Goal: Information Seeking & Learning: Learn about a topic

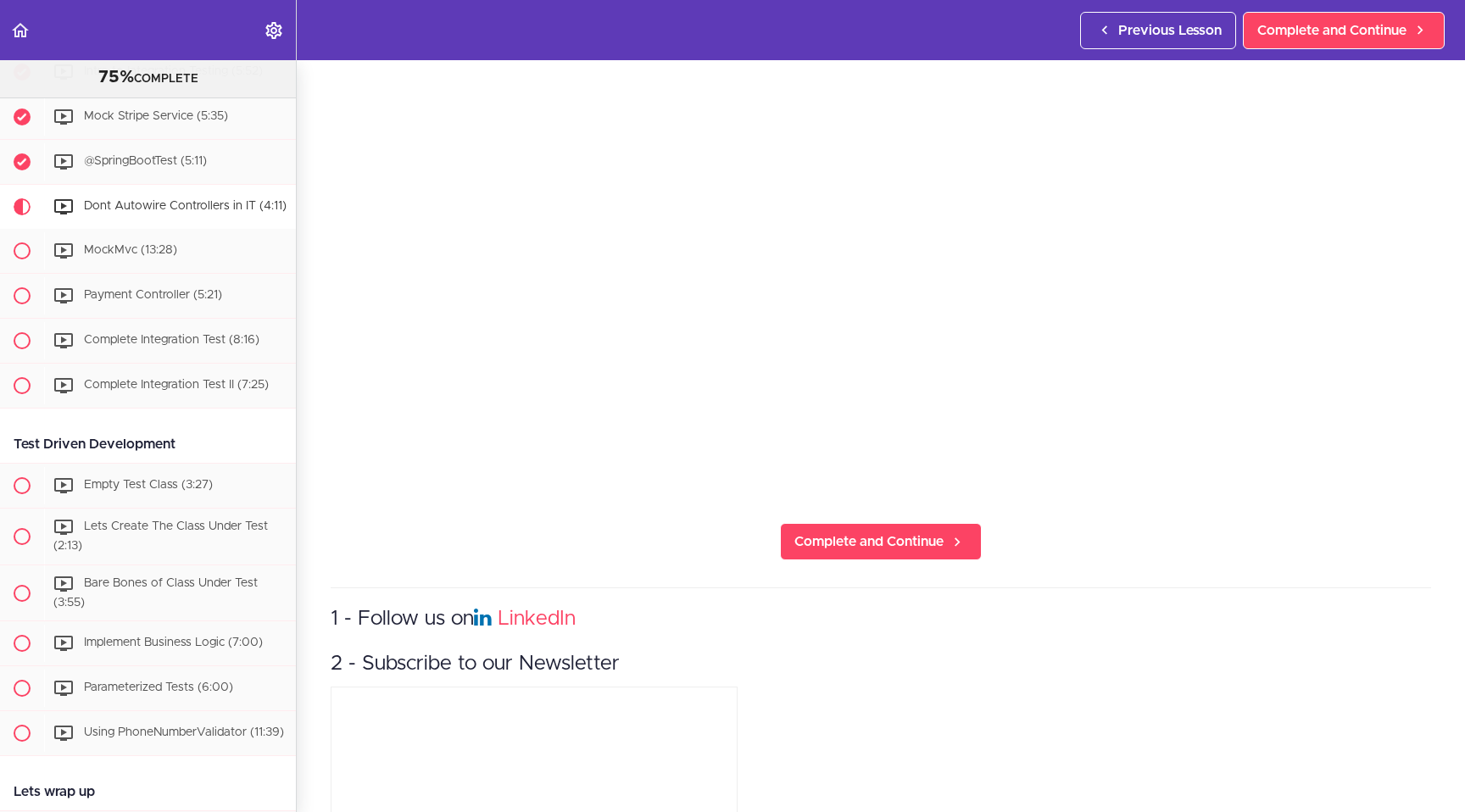
scroll to position [282, 0]
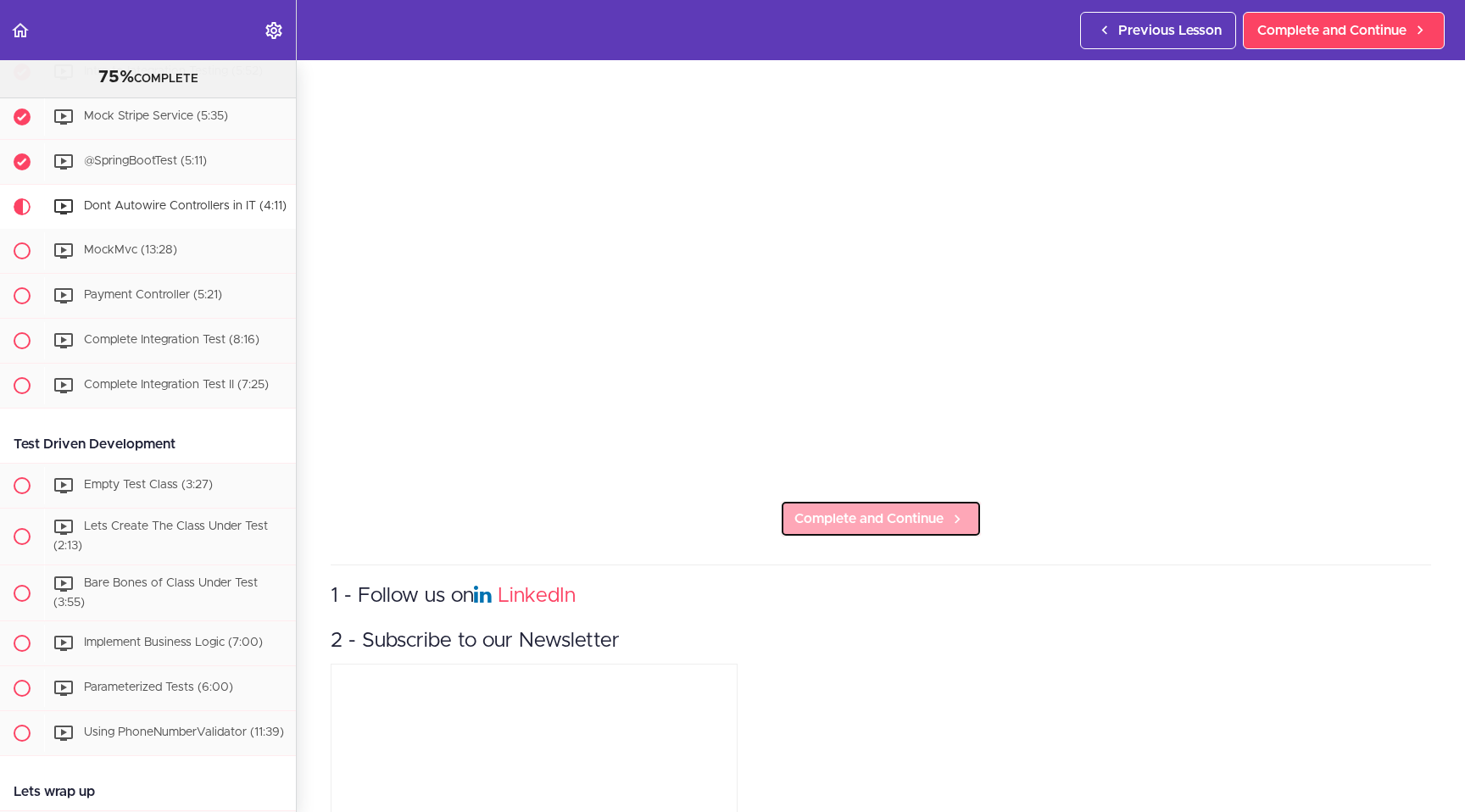
click at [836, 519] on span "Complete and Continue" at bounding box center [869, 519] width 150 height 20
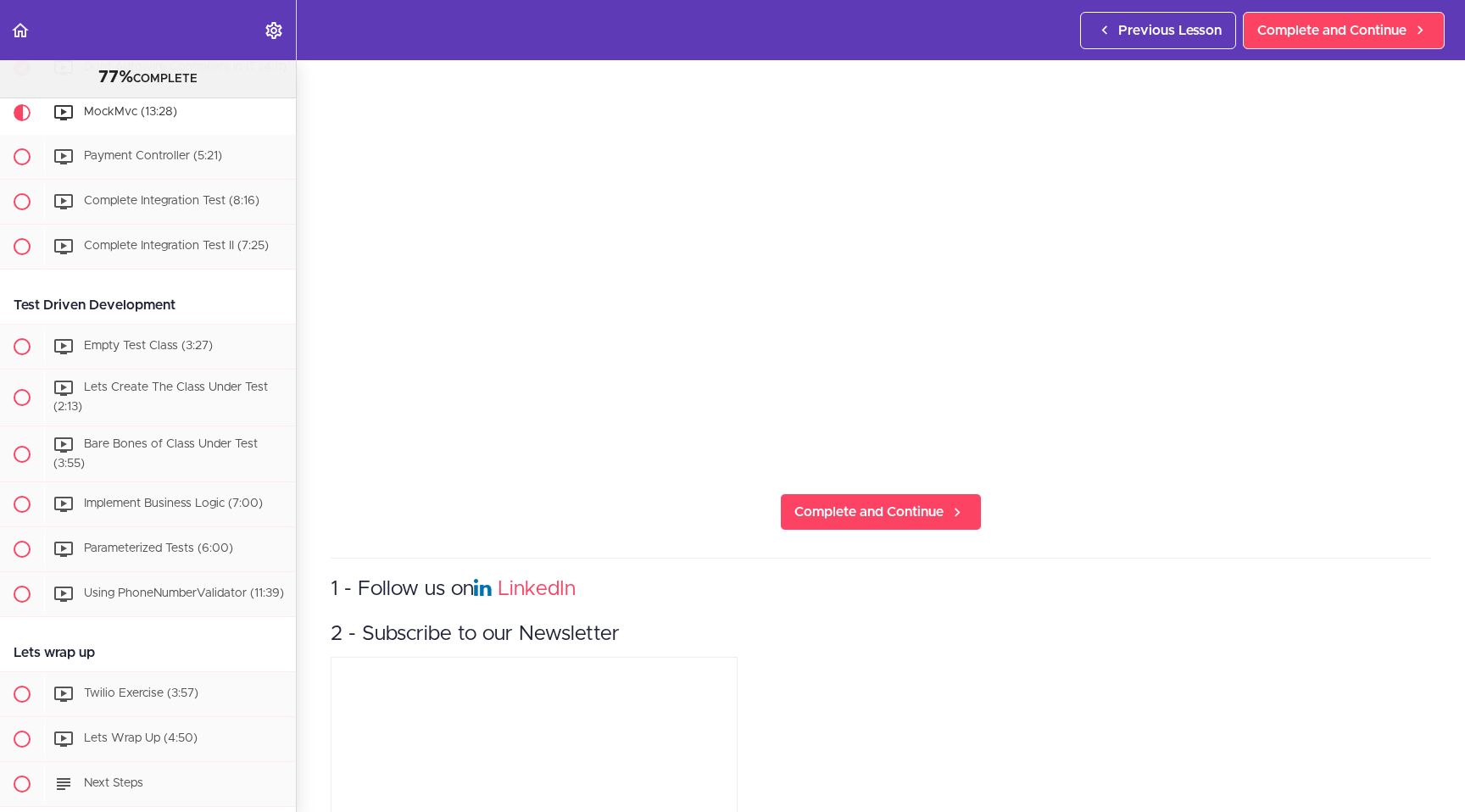
scroll to position [324, 0]
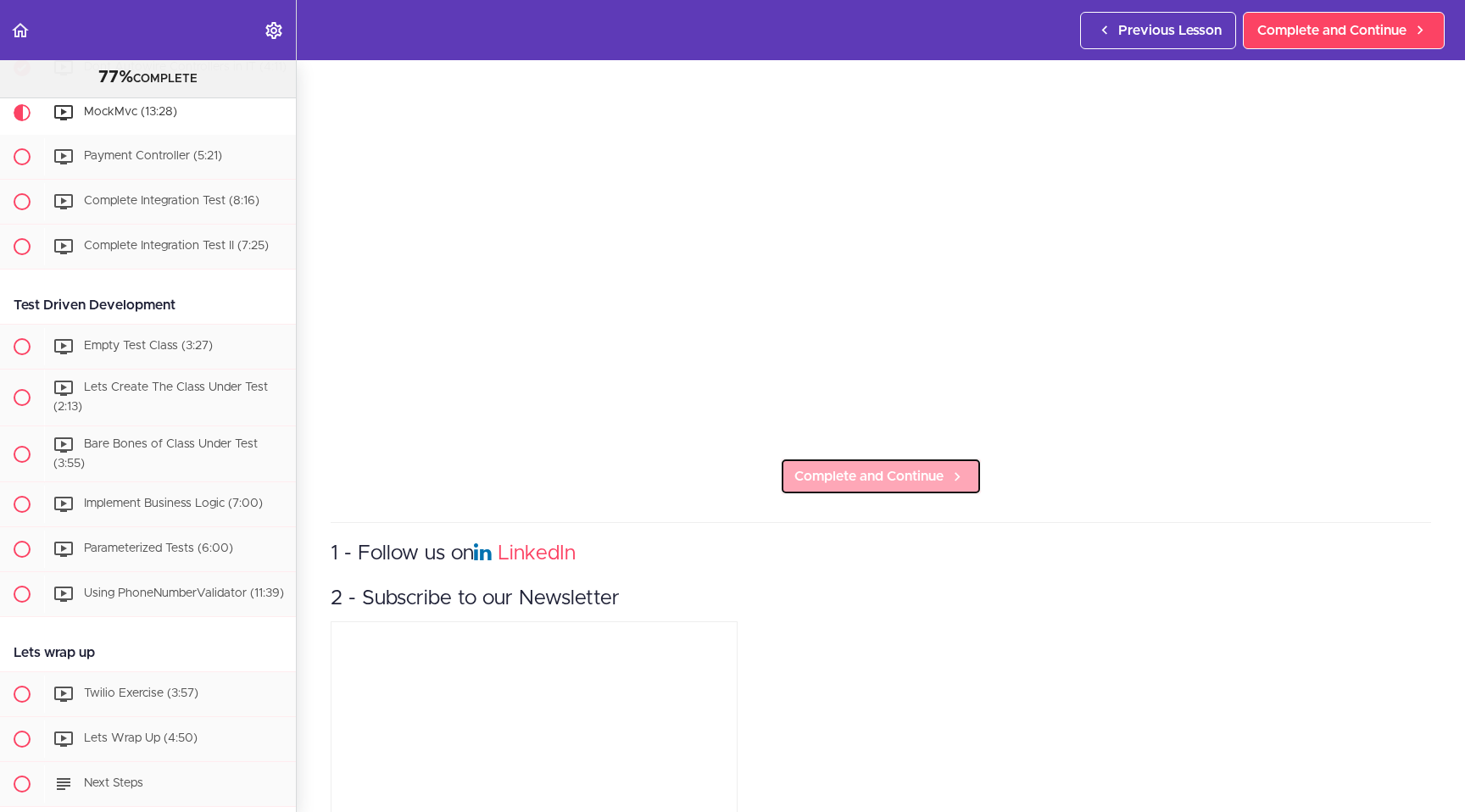
click at [846, 466] on span "Complete and Continue" at bounding box center [869, 476] width 150 height 20
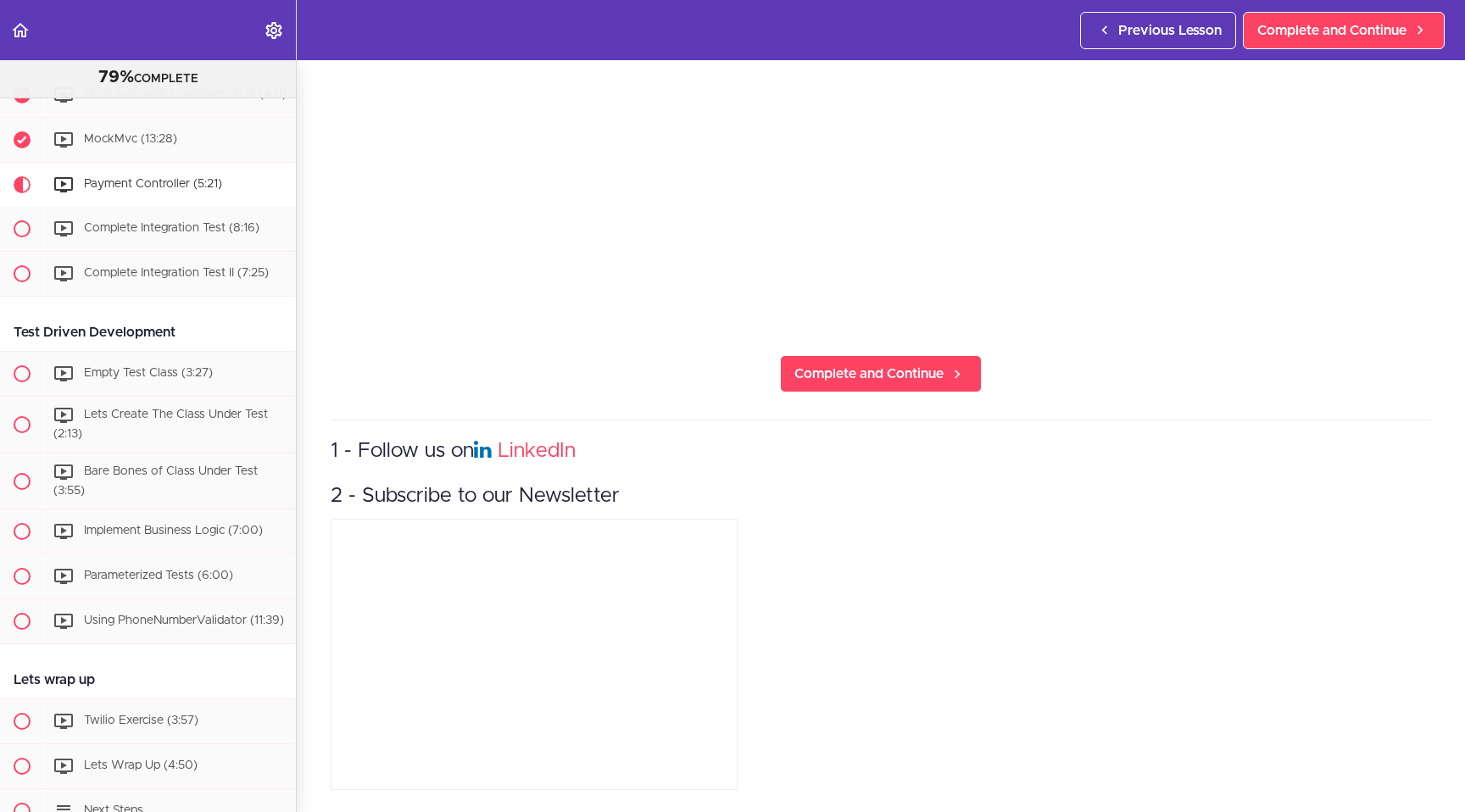
scroll to position [433, 0]
click at [852, 363] on span "Complete and Continue" at bounding box center [869, 373] width 150 height 20
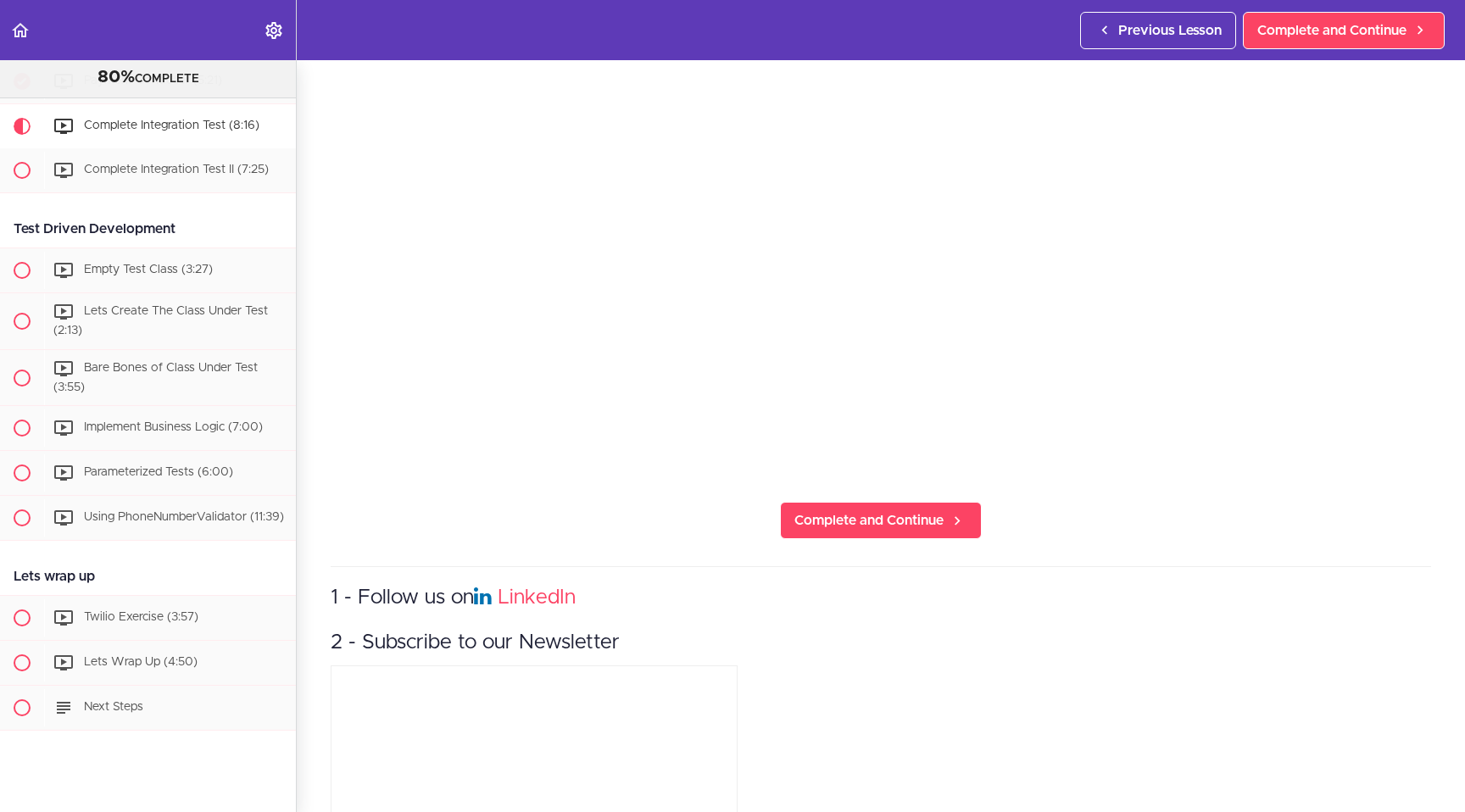
scroll to position [282, 0]
click at [846, 509] on span "Complete and Continue" at bounding box center [869, 519] width 150 height 20
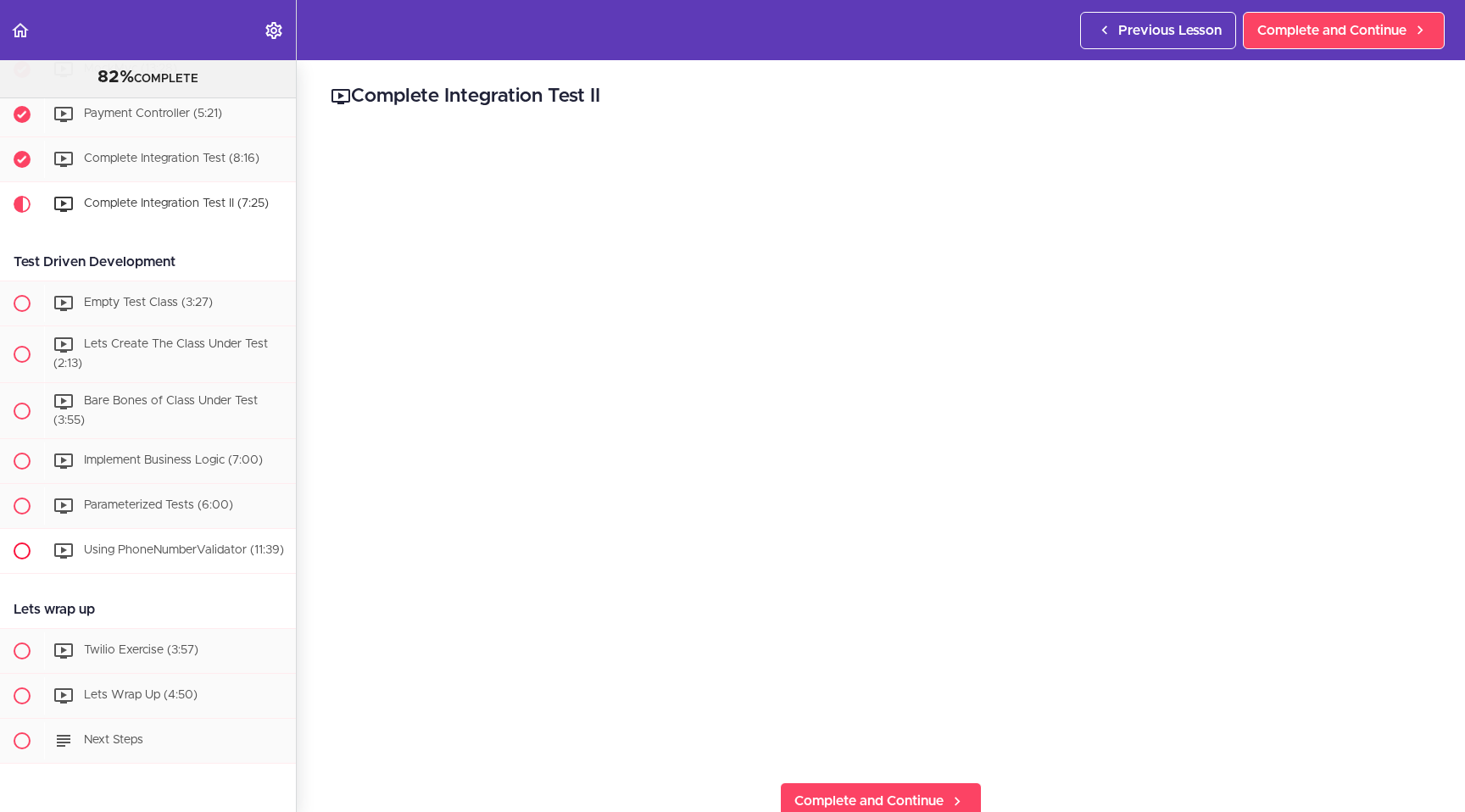
scroll to position [2435, 0]
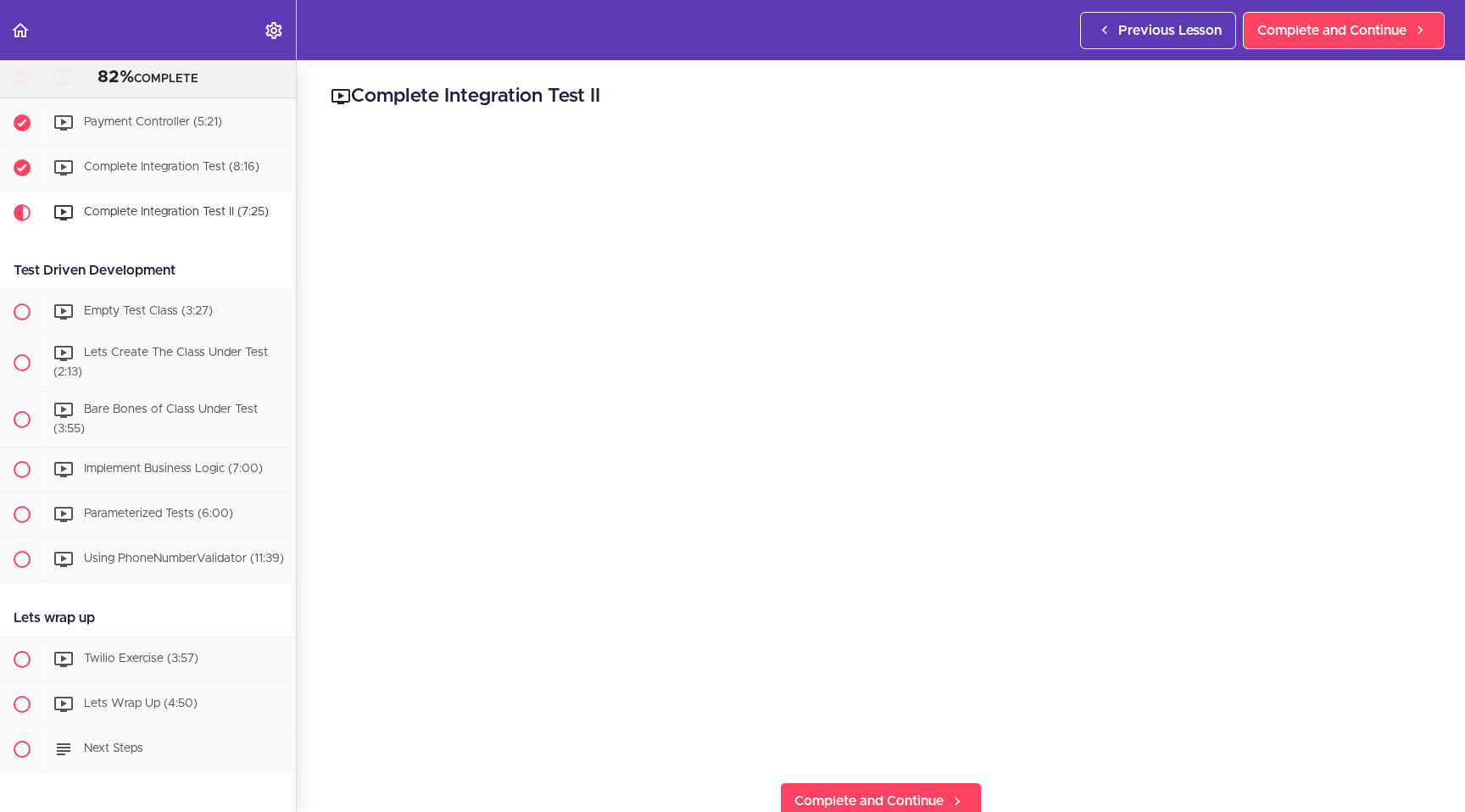
click at [507, 778] on div "Complete Integration Test II Complete and Continue 1 - Follow us on LinkedIn 2 …" at bounding box center [880, 436] width 1169 height 752
click at [318, 648] on div "Complete Integration Test II Complete and Continue 1 - Follow us on LinkedIn 2 …" at bounding box center [880, 436] width 1169 height 752
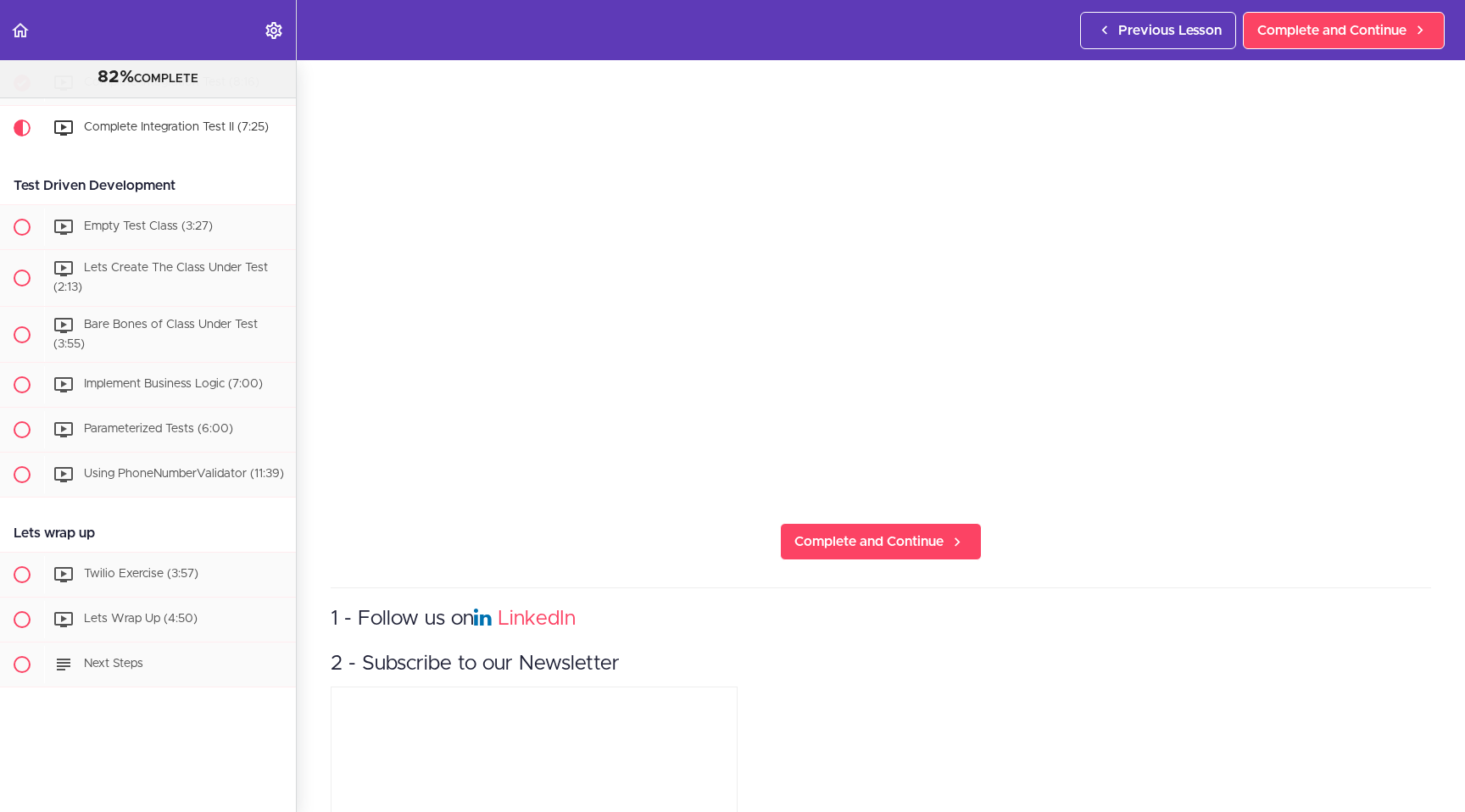
scroll to position [294, 0]
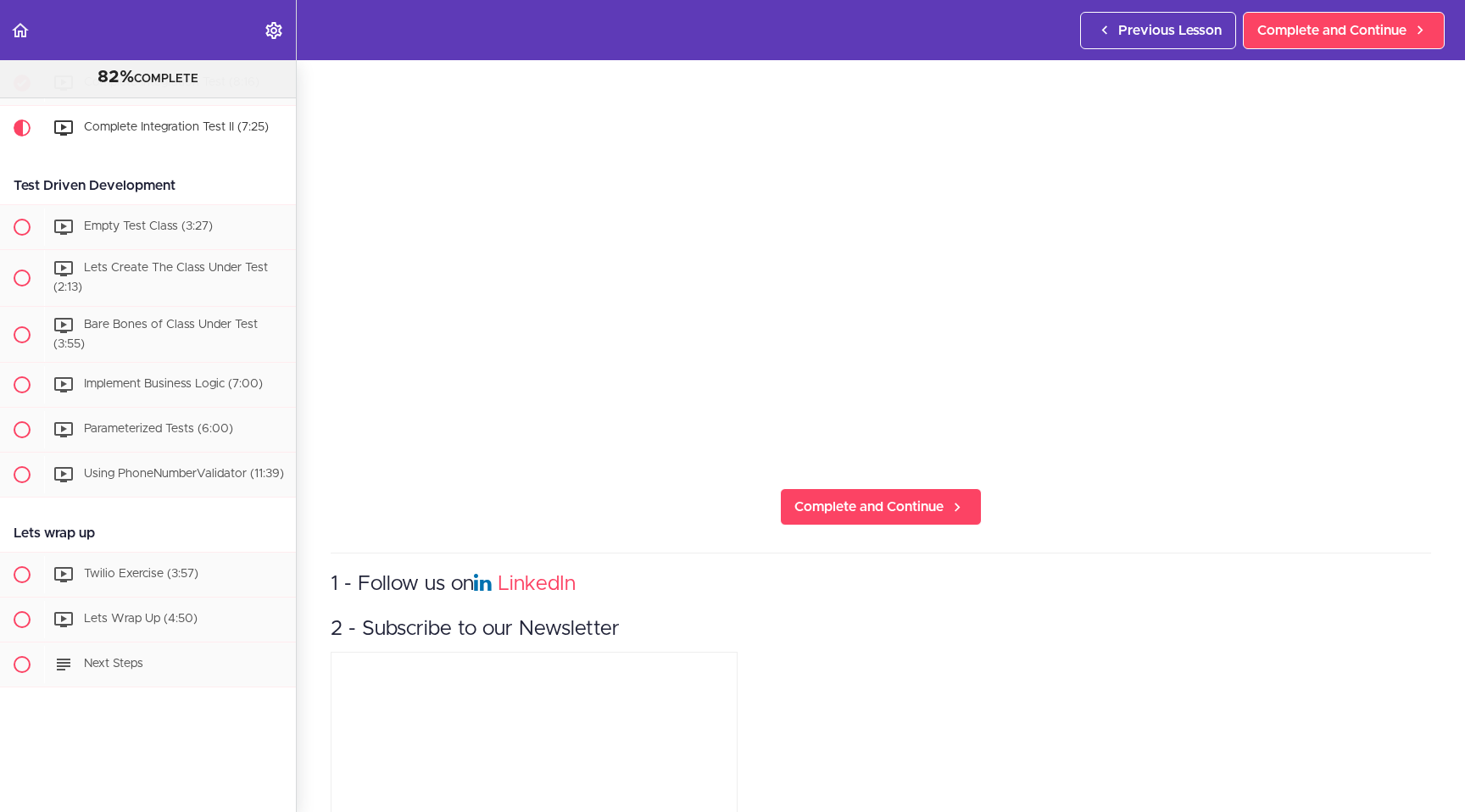
click at [618, 491] on div "Complete Integration Test II Complete and Continue 1 - Follow us on LinkedIn 2 …" at bounding box center [880, 143] width 1169 height 752
click at [697, 510] on section "Software Testing 82% COMPLETE Getting Started Before We Begin (1:28) Language D…" at bounding box center [732, 436] width 1465 height 752
